Goal: Information Seeking & Learning: Learn about a topic

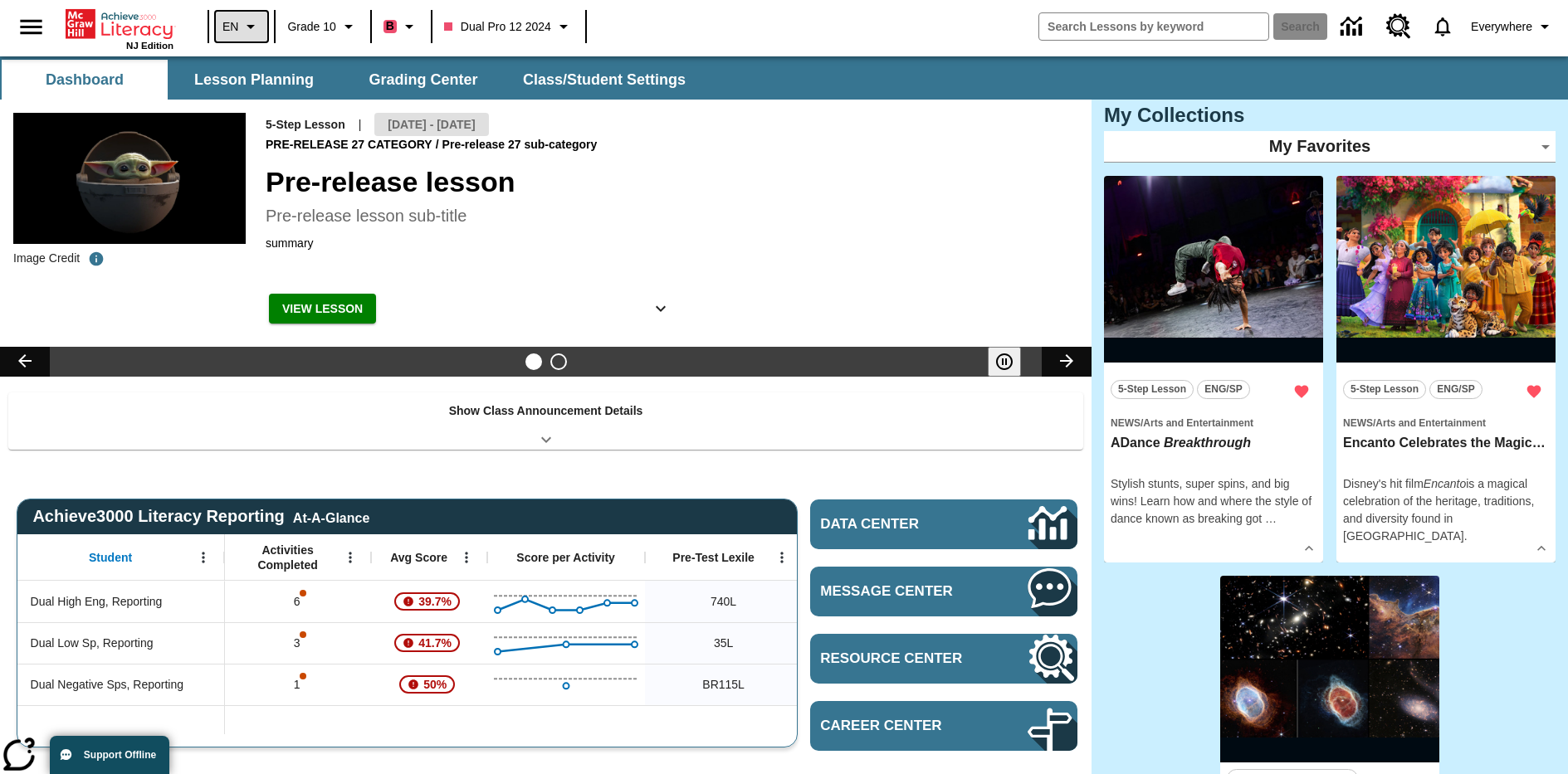
click at [241, 27] on icon "Language: EN, Select a language" at bounding box center [250, 27] width 20 height 20
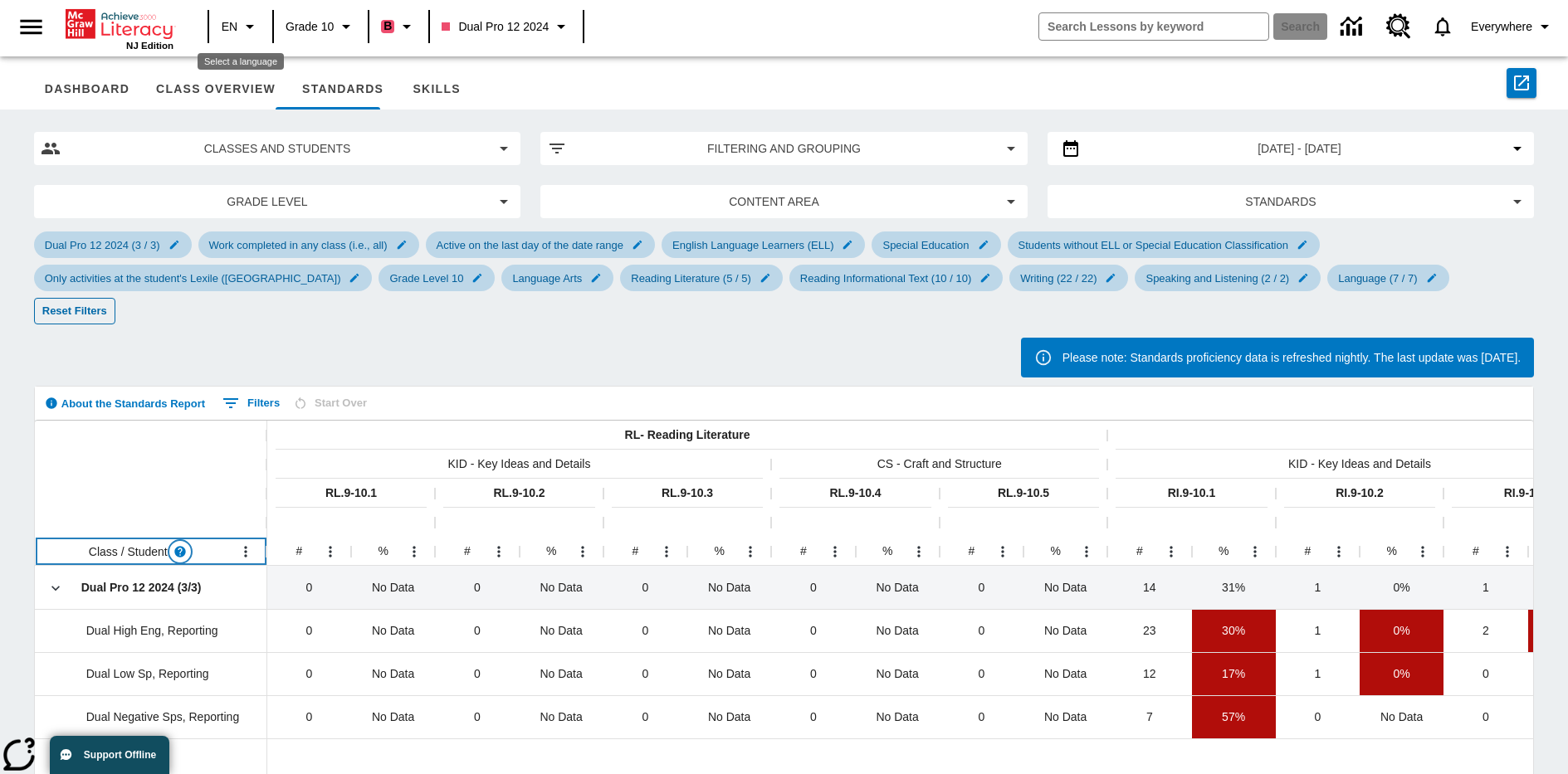
click at [181, 546] on icon "Read more about Class / Student" at bounding box center [180, 551] width 11 height 11
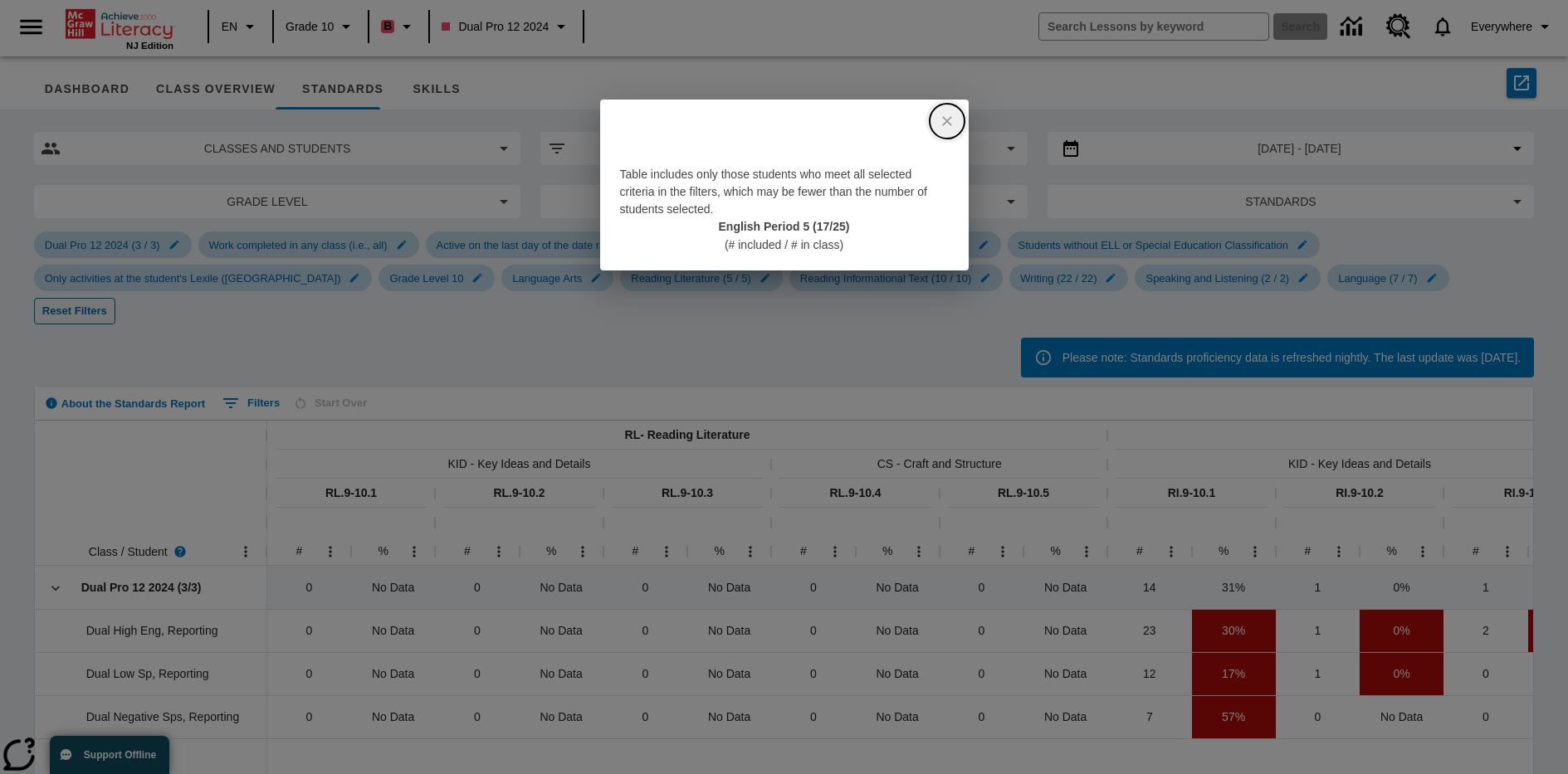
click at [947, 121] on icon "close" at bounding box center [947, 120] width 10 height 10
